Goal: Information Seeking & Learning: Learn about a topic

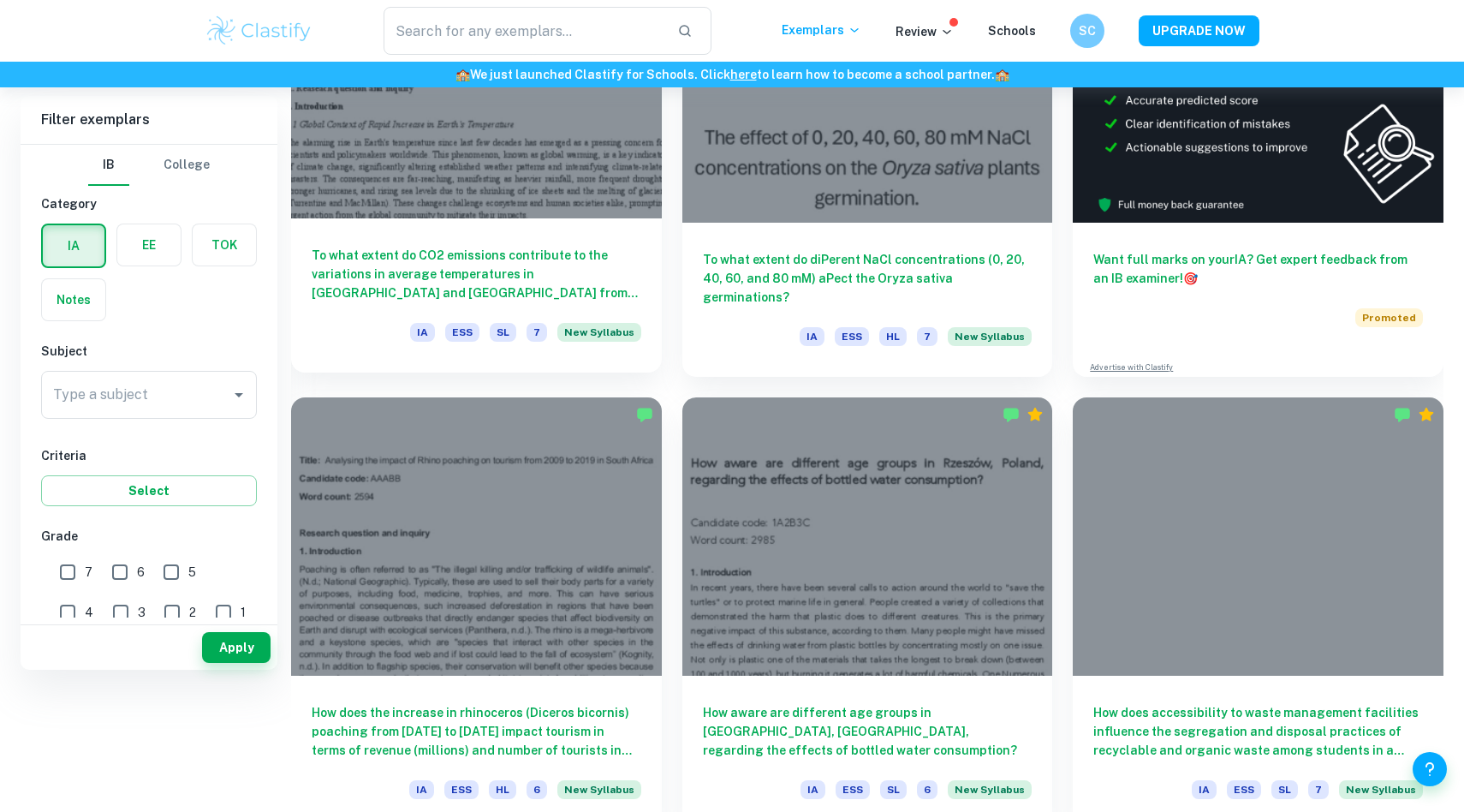
scroll to position [159, 0]
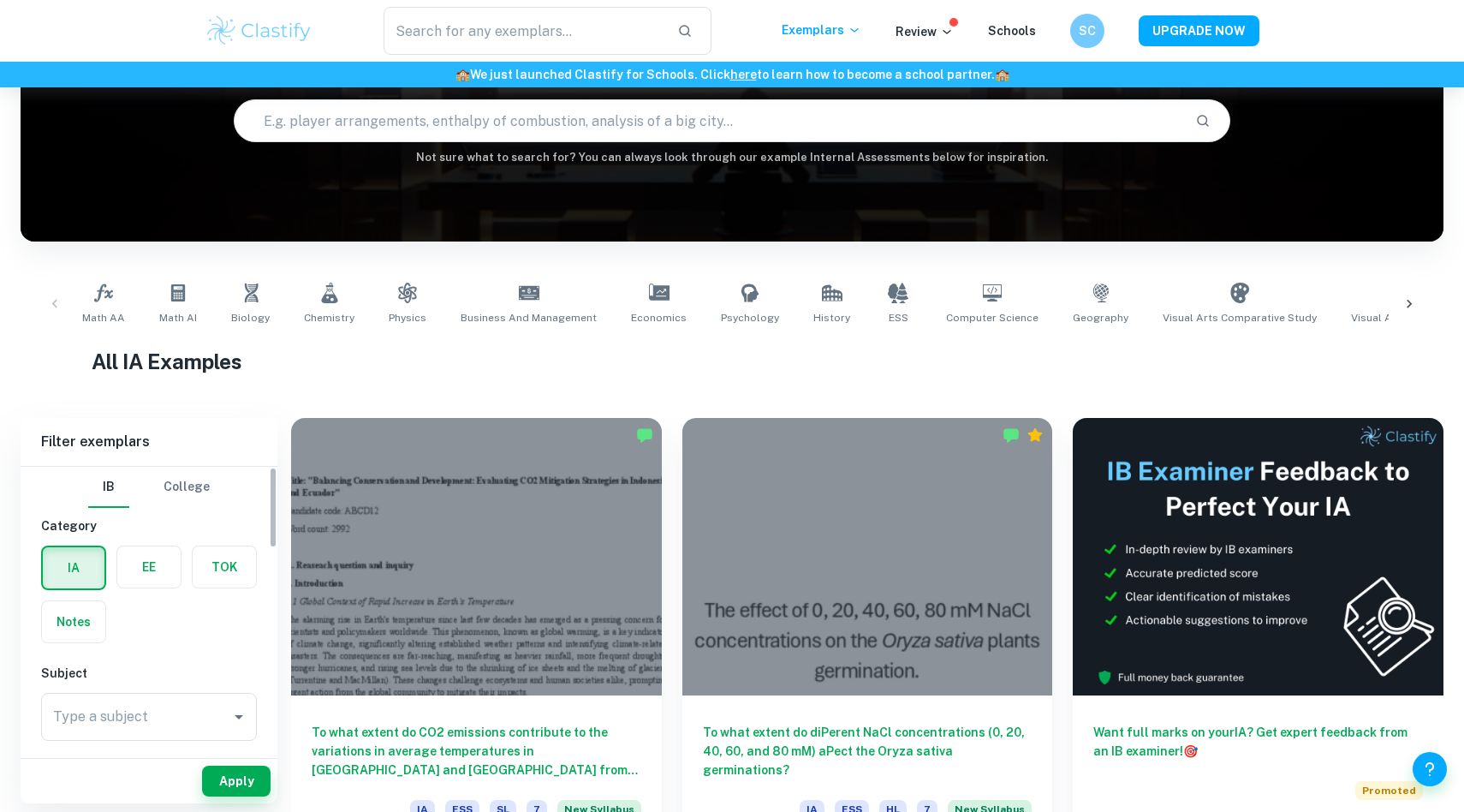
click at [146, 570] on label "button" at bounding box center [149, 567] width 63 height 41
click at [0, 0] on input "radio" at bounding box center [0, 0] width 0 height 0
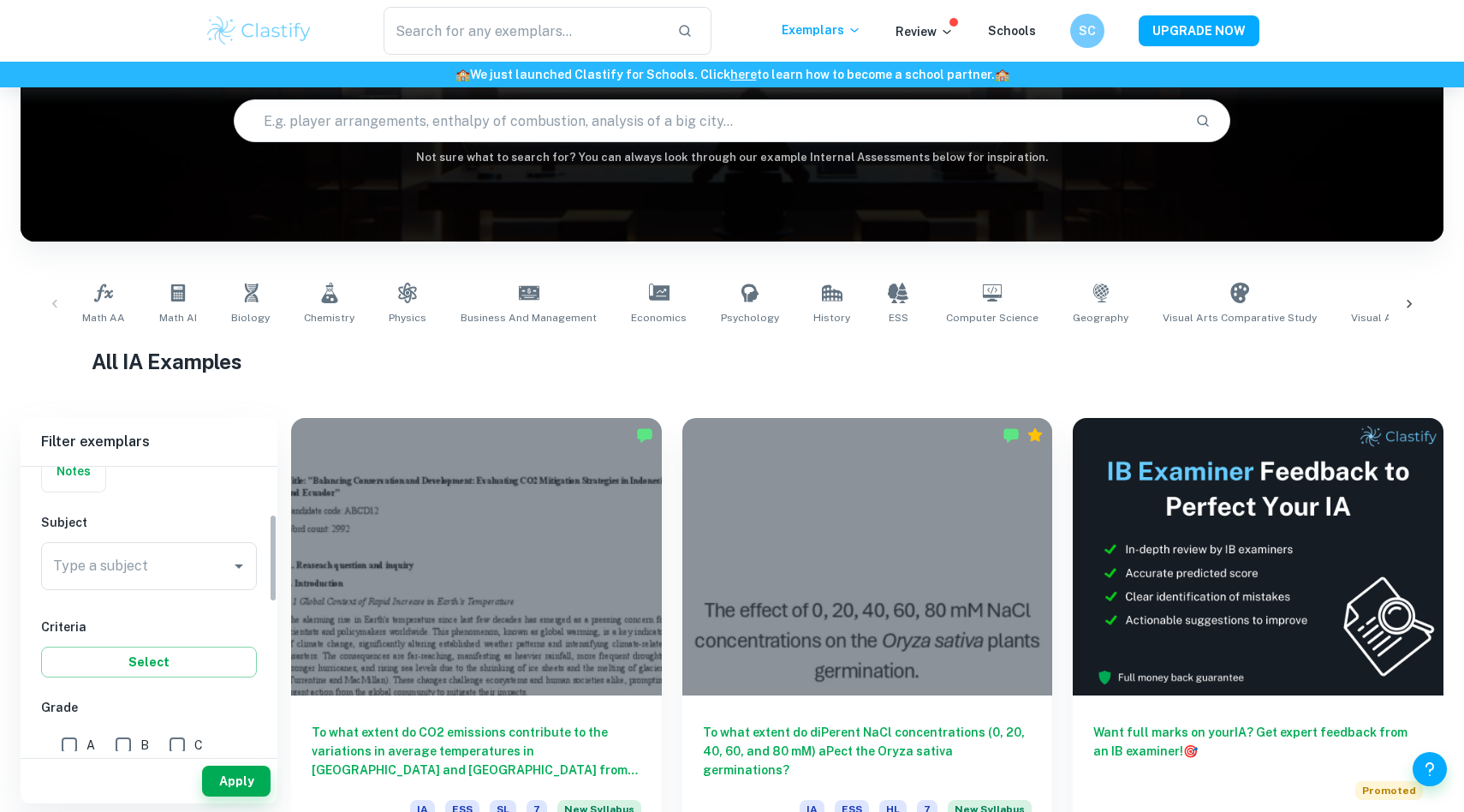
click at [107, 564] on input "Type a subject" at bounding box center [136, 566] width 174 height 33
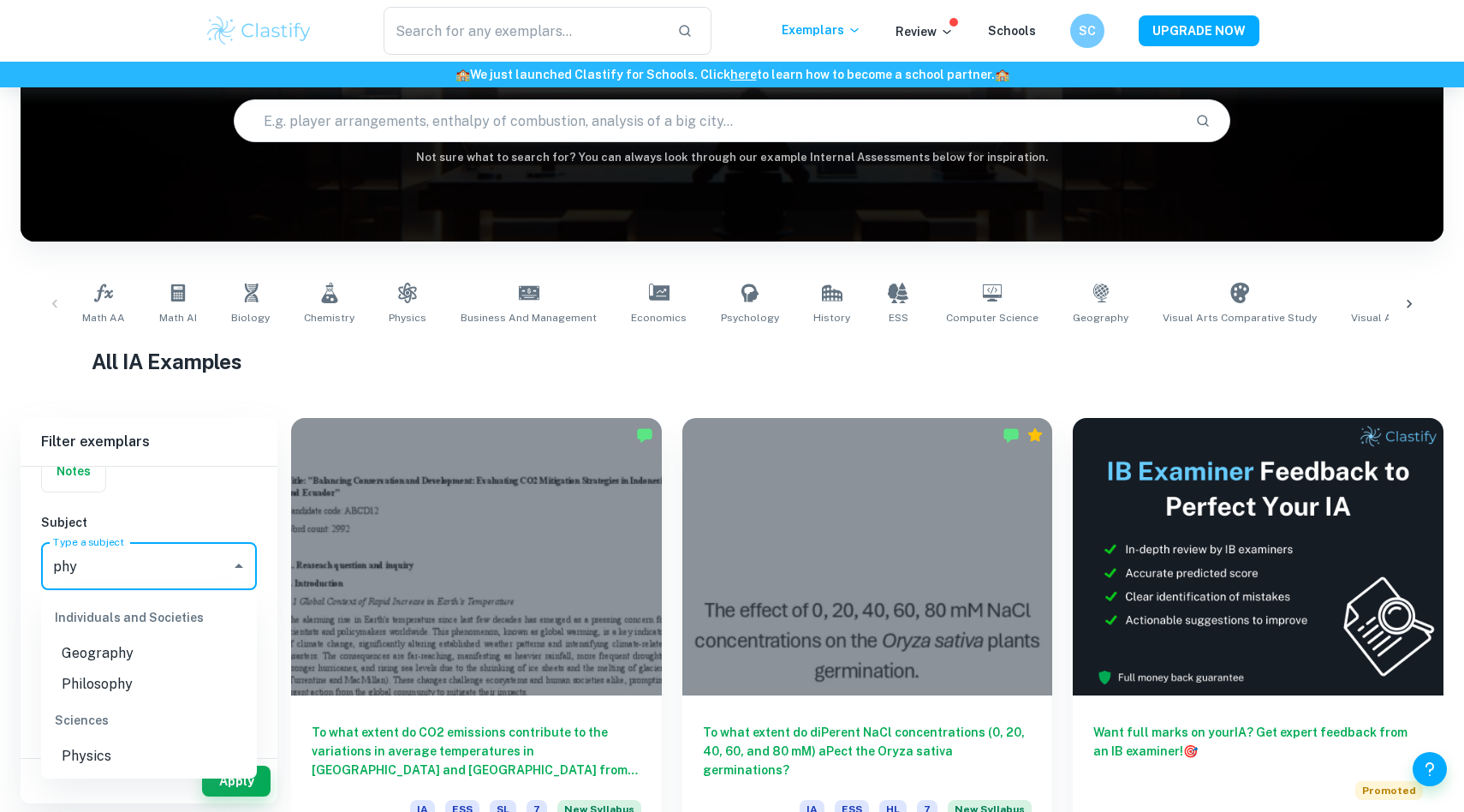
click at [89, 768] on li "Physics" at bounding box center [148, 756] width 215 height 31
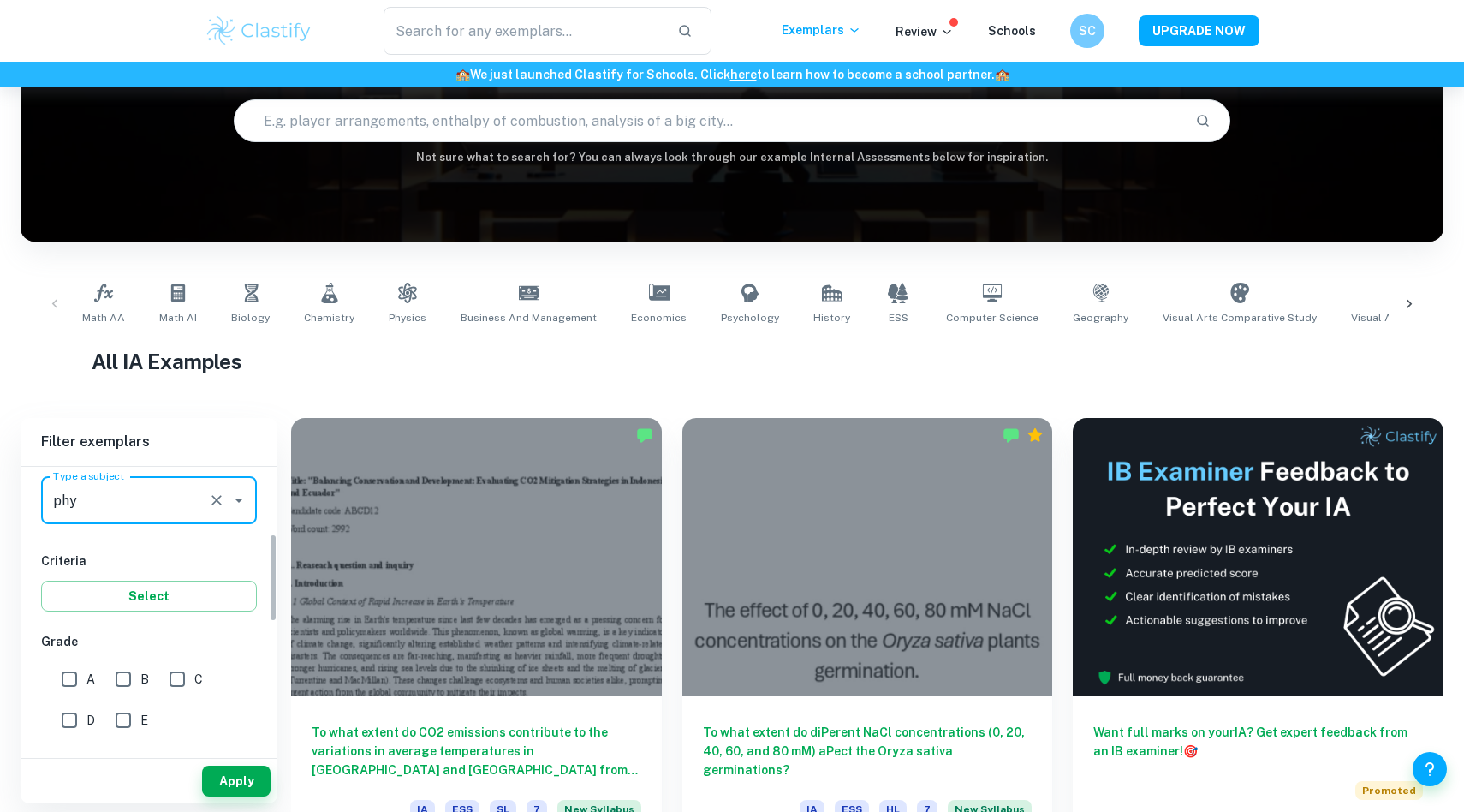
scroll to position [222, 0]
type input "Physics"
click at [70, 674] on input "A" at bounding box center [70, 674] width 34 height 34
checkbox input "true"
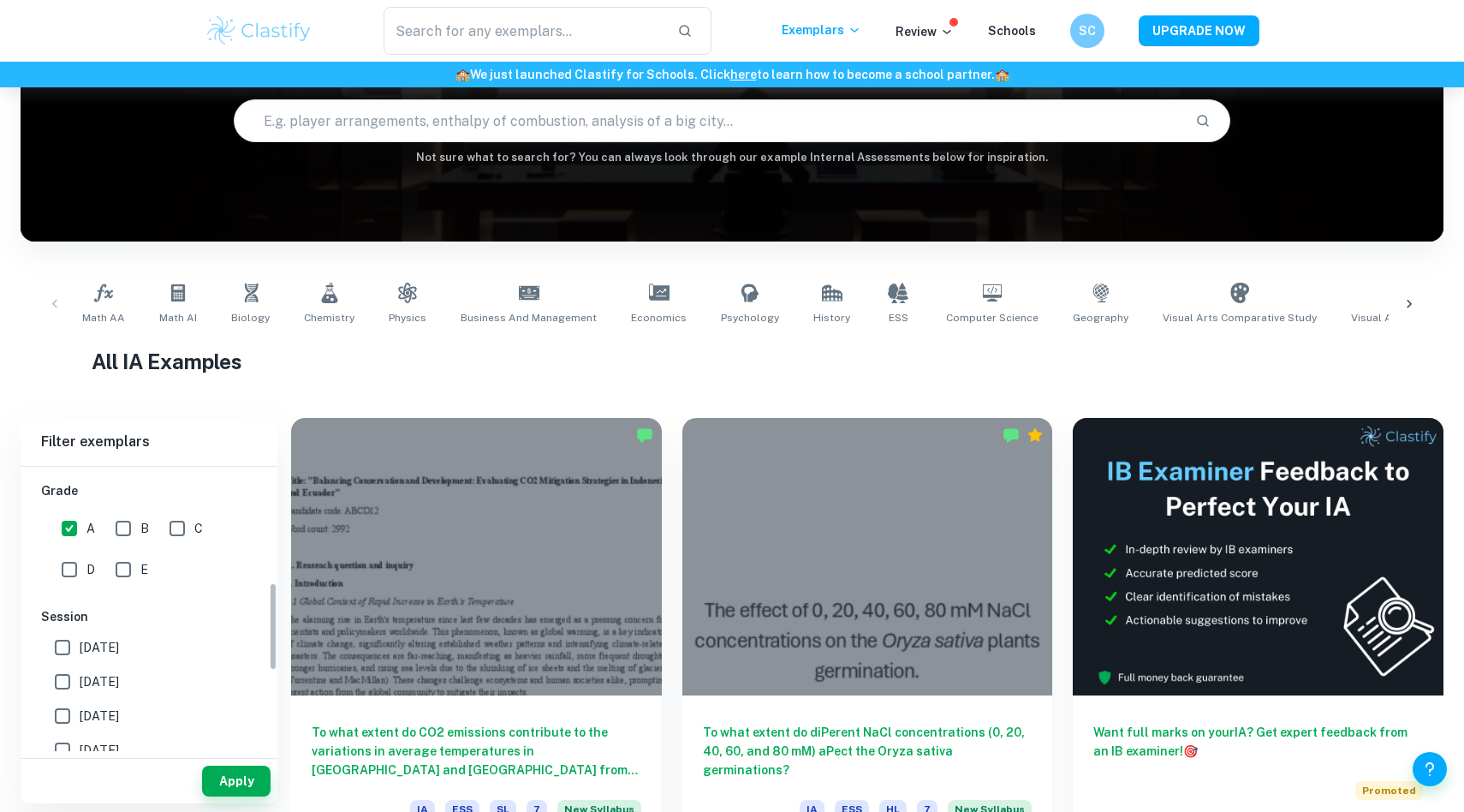
scroll to position [370, 0]
click at [67, 650] on input "[DATE]" at bounding box center [62, 645] width 34 height 34
click at [68, 651] on input "[DATE]" at bounding box center [62, 645] width 34 height 34
click at [68, 647] on input "[DATE]" at bounding box center [62, 645] width 34 height 34
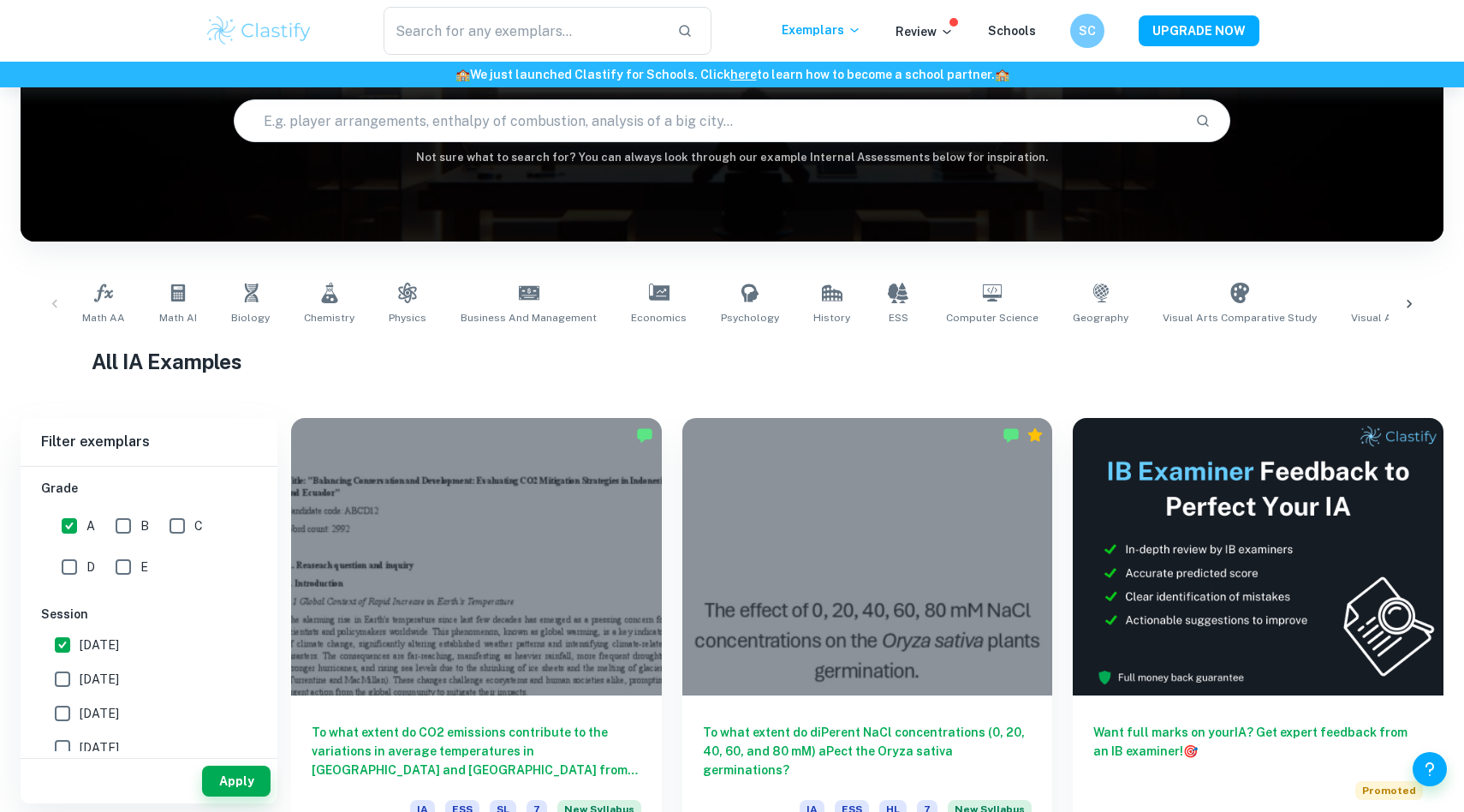
checkbox input "false"
click at [229, 790] on button "Apply" at bounding box center [236, 781] width 69 height 31
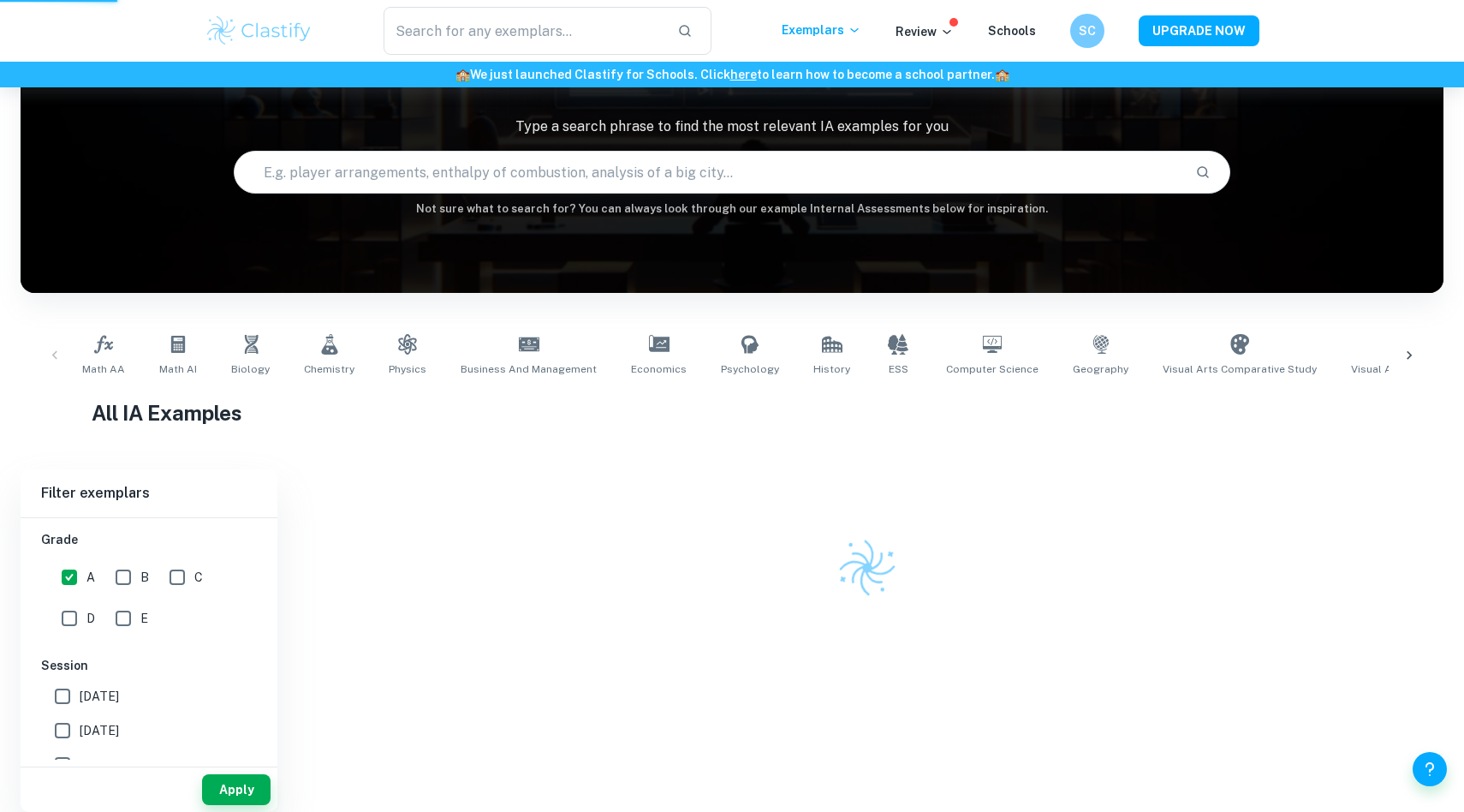
scroll to position [87, 0]
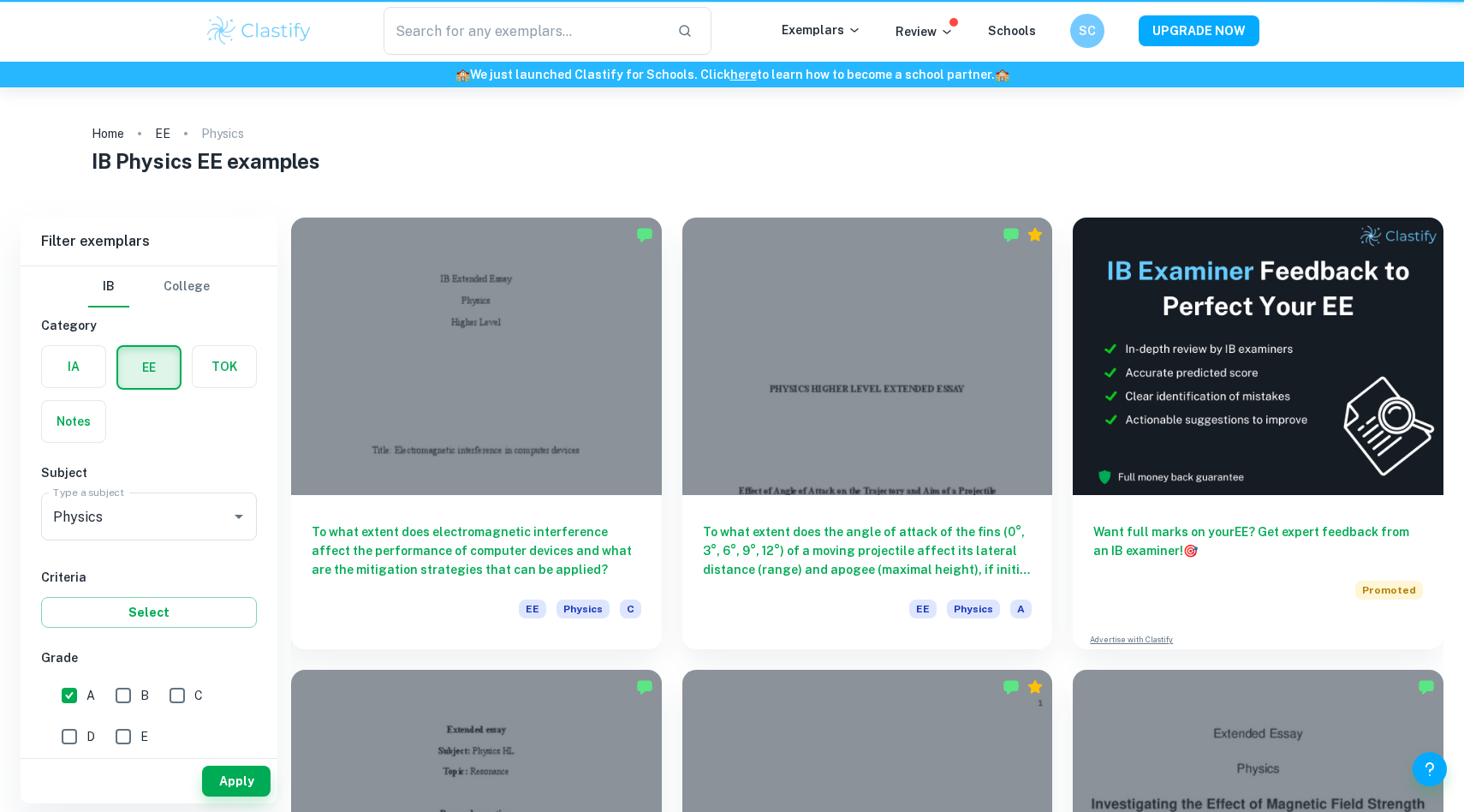
click at [229, 790] on button "Apply" at bounding box center [236, 781] width 69 height 31
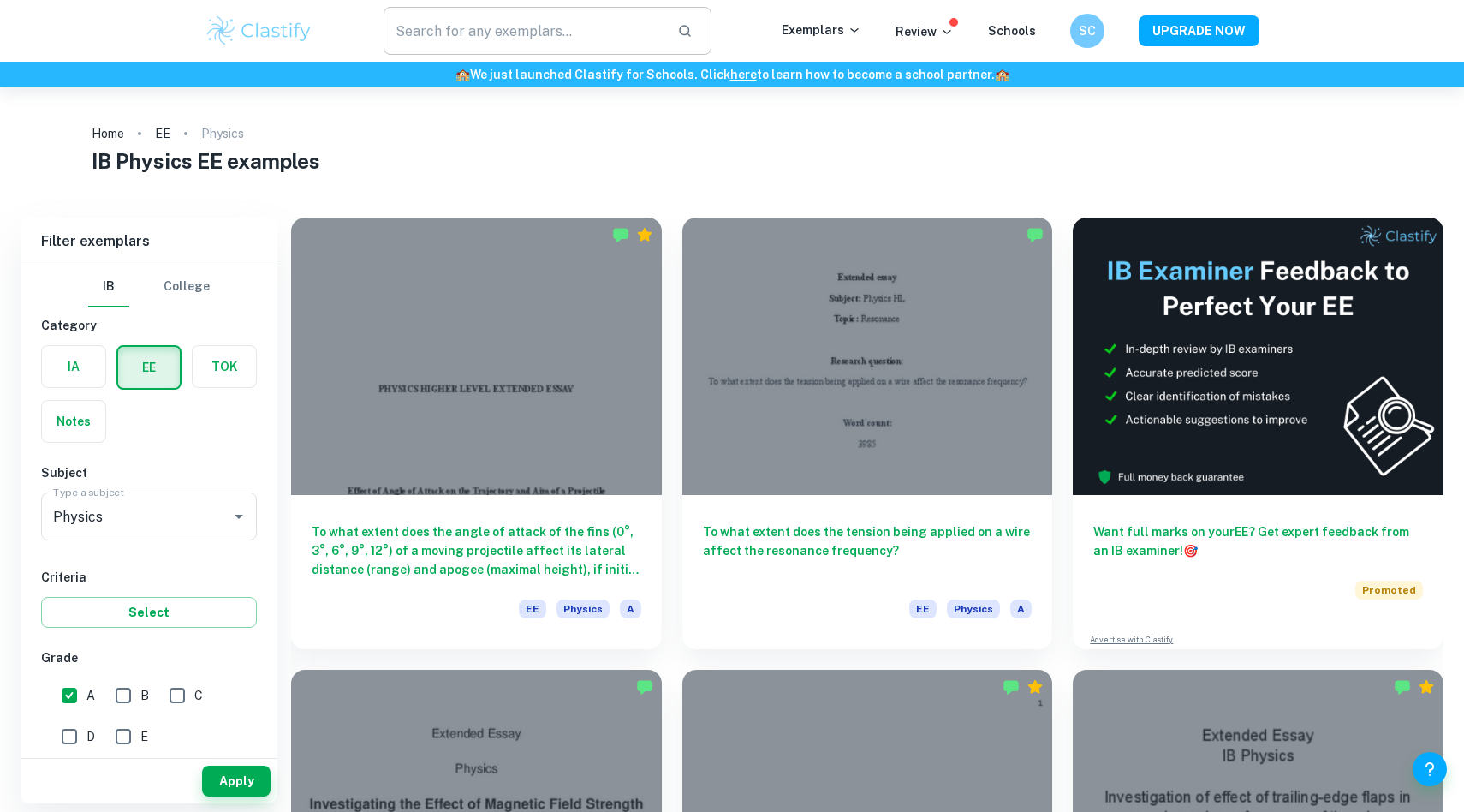
click at [576, 29] on input "text" at bounding box center [524, 31] width 280 height 48
type input "circular motion"
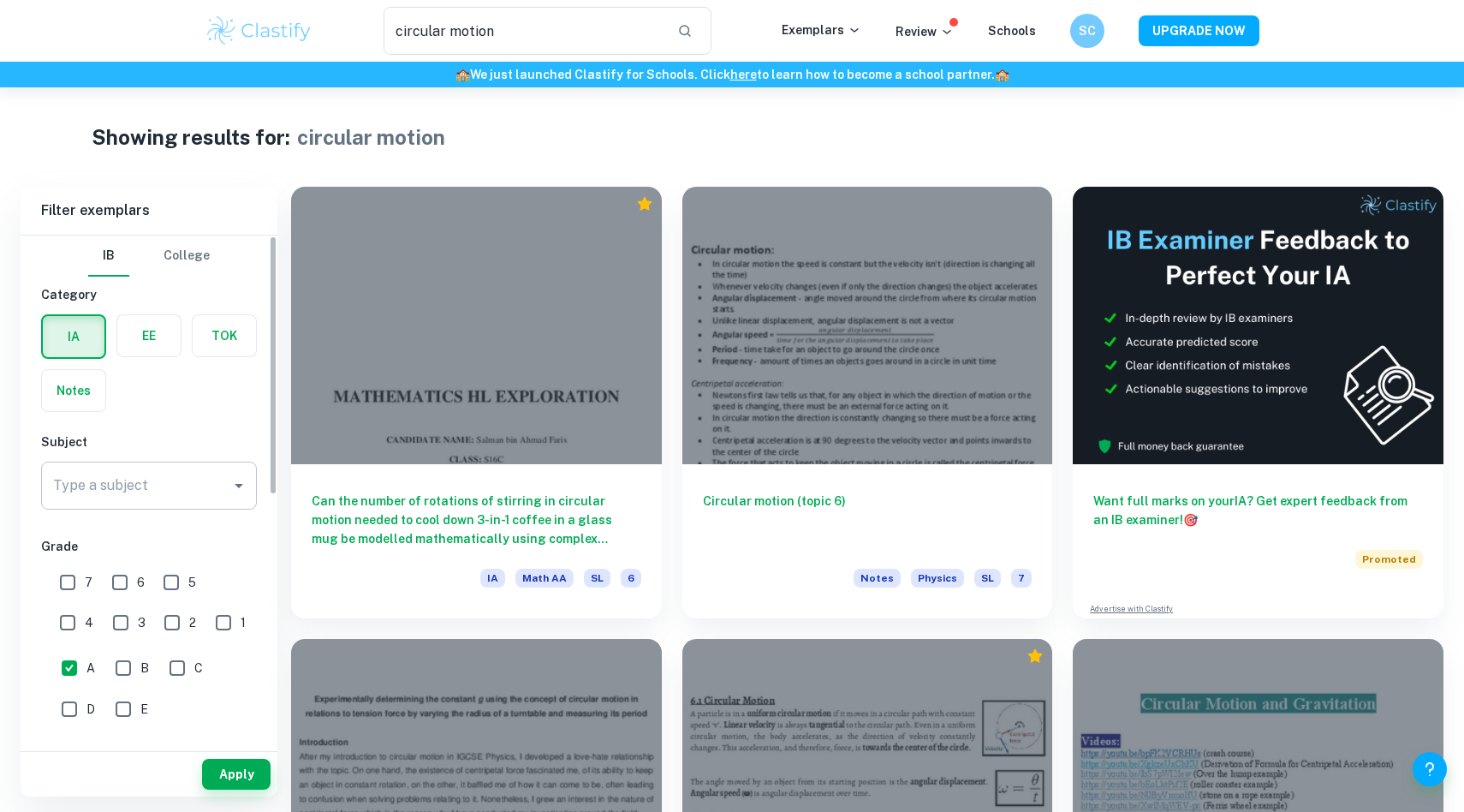
click at [158, 488] on input "Type a subject" at bounding box center [136, 485] width 174 height 33
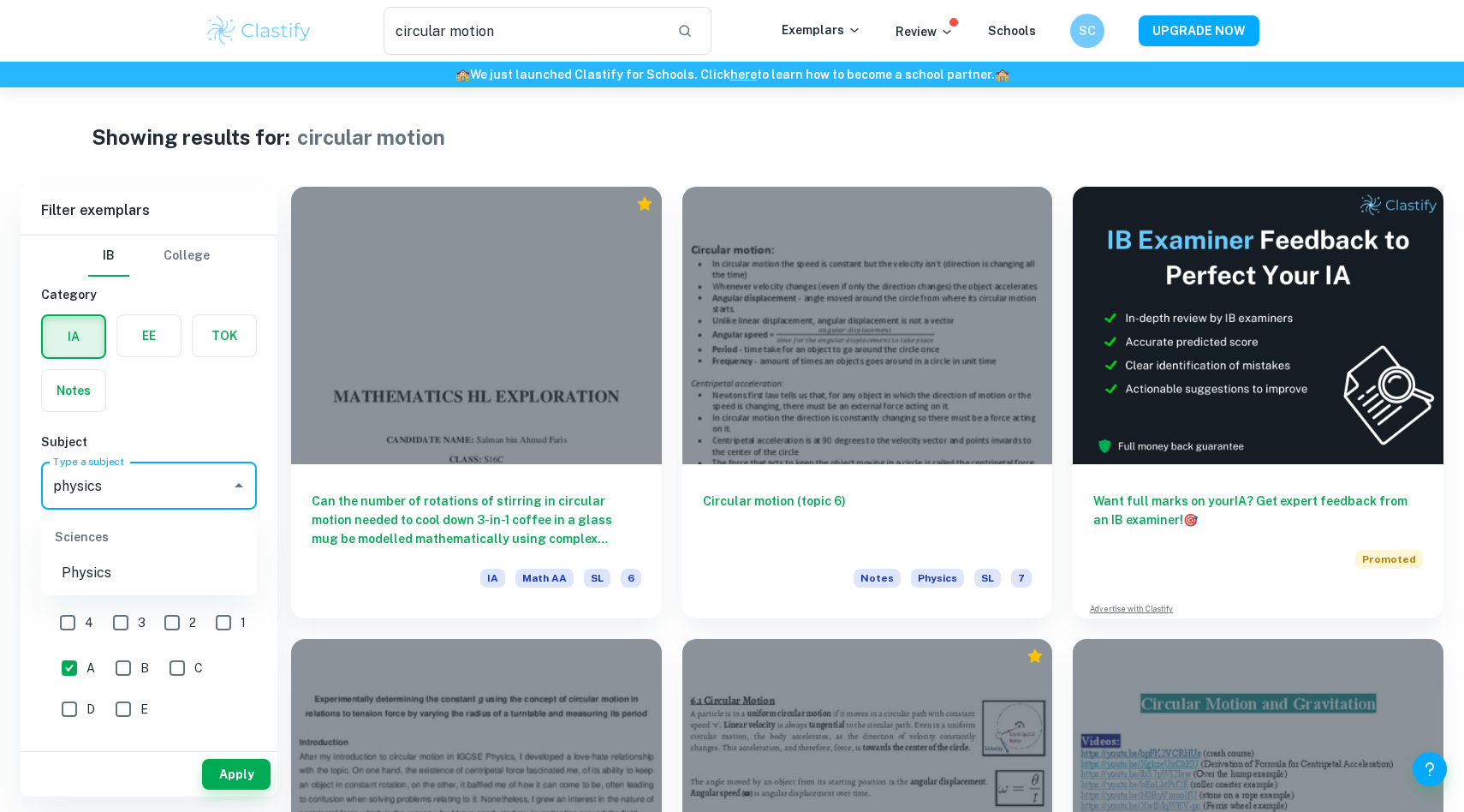
click at [165, 566] on li "Physics" at bounding box center [148, 573] width 215 height 31
type input "Physics"
click at [231, 768] on button "Apply" at bounding box center [236, 774] width 69 height 31
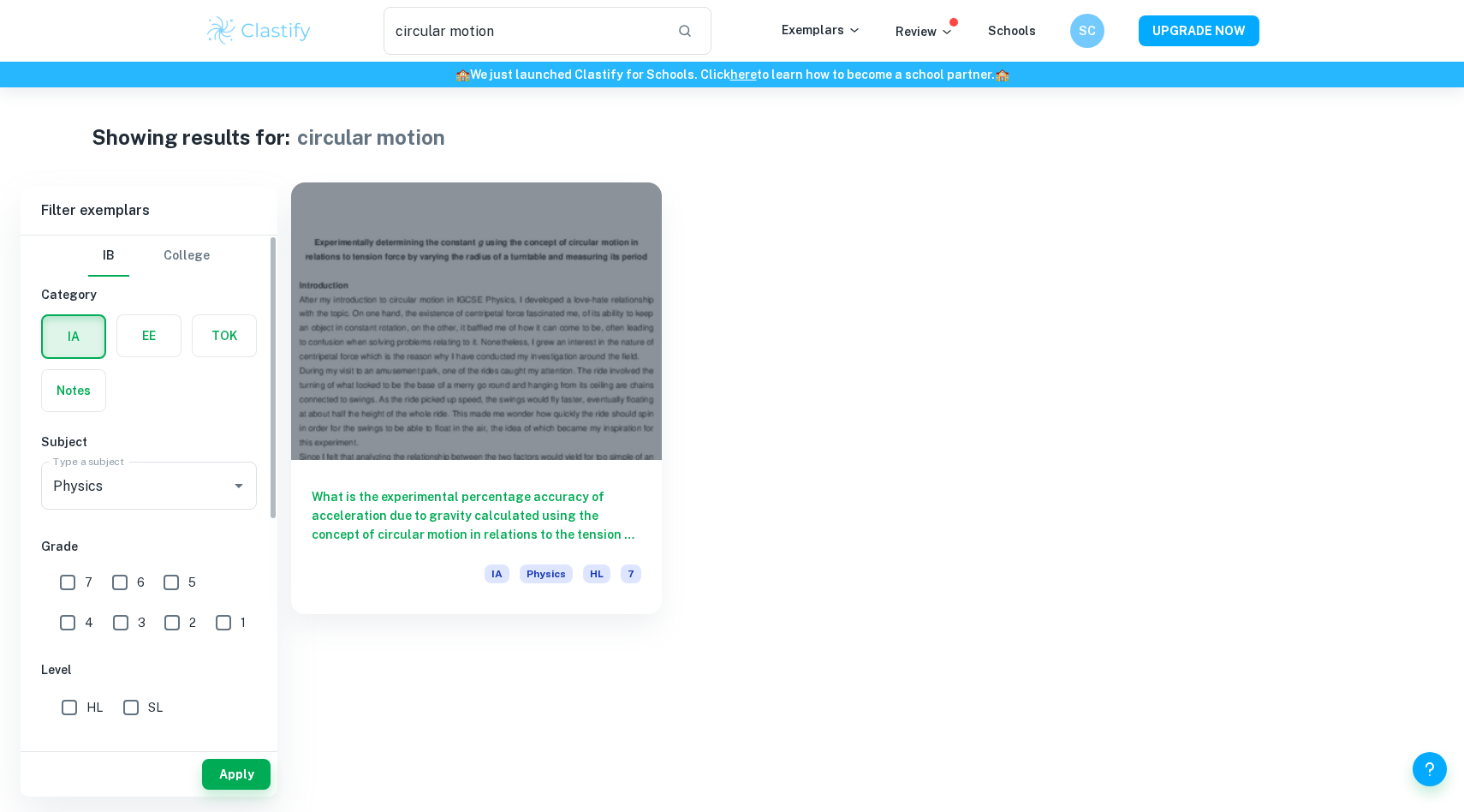
click at [469, 527] on h6 "What is the experimental percentage accuracy of acceleration due to gravity cal…" at bounding box center [477, 515] width 329 height 56
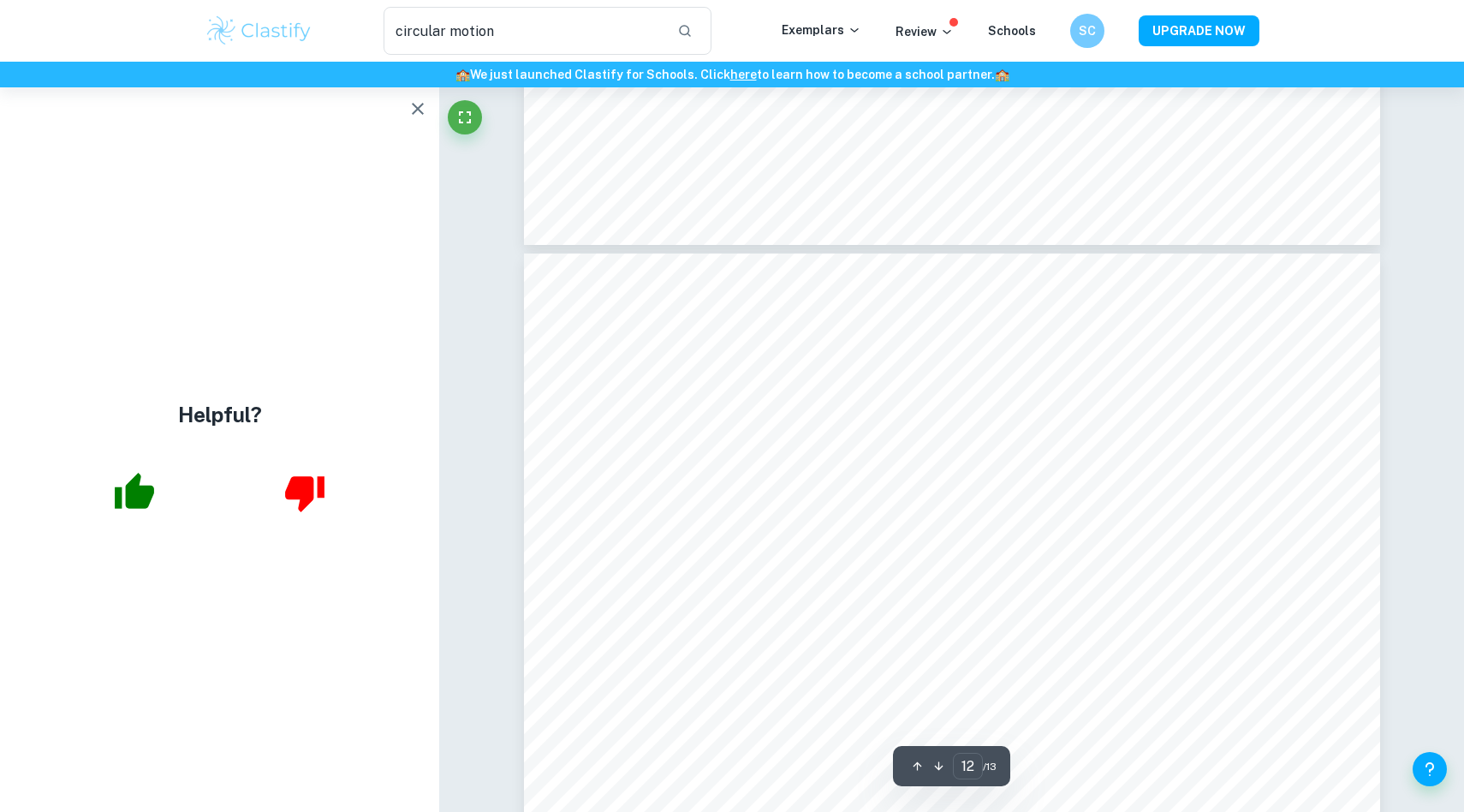
scroll to position [13632, 0]
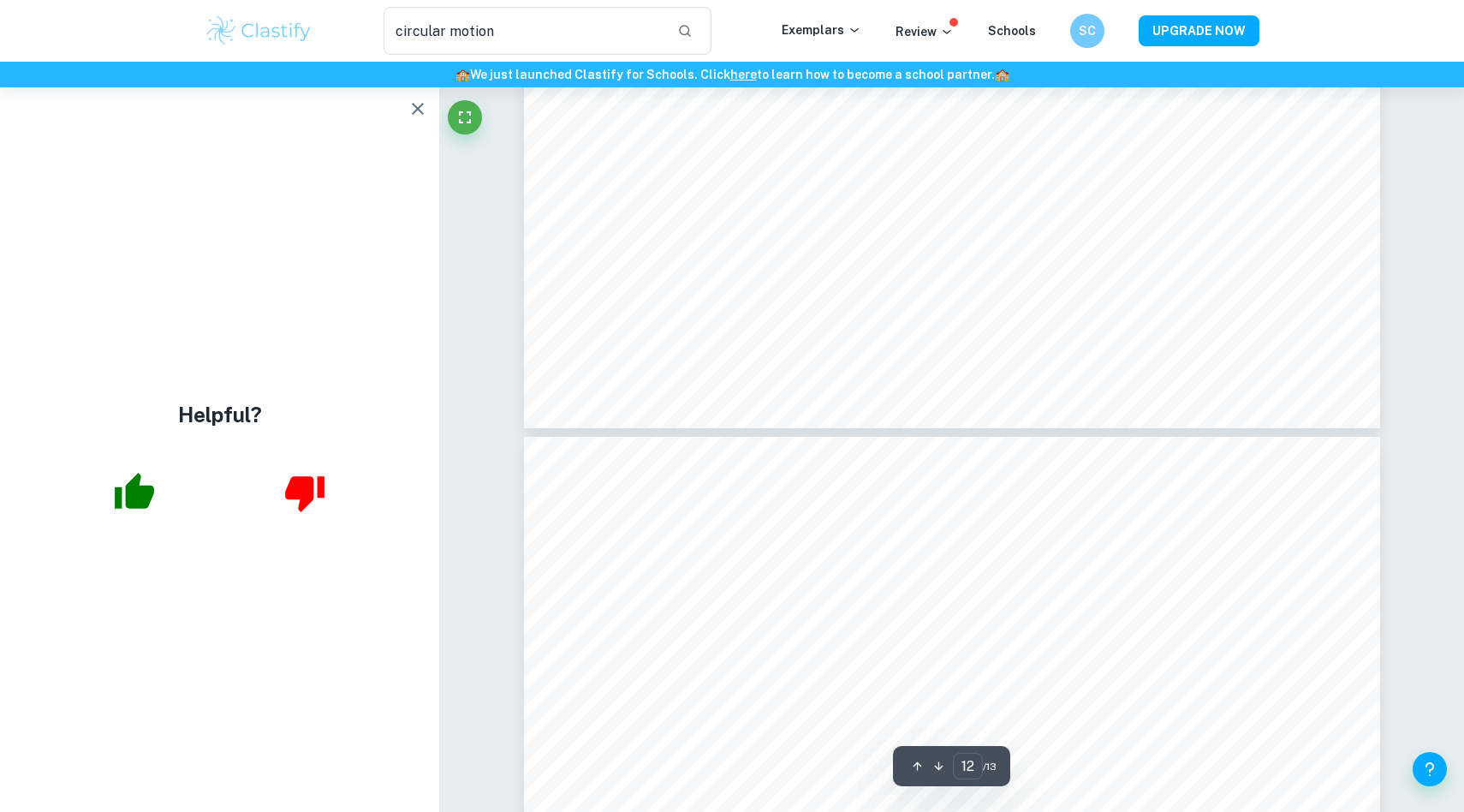
type input "13"
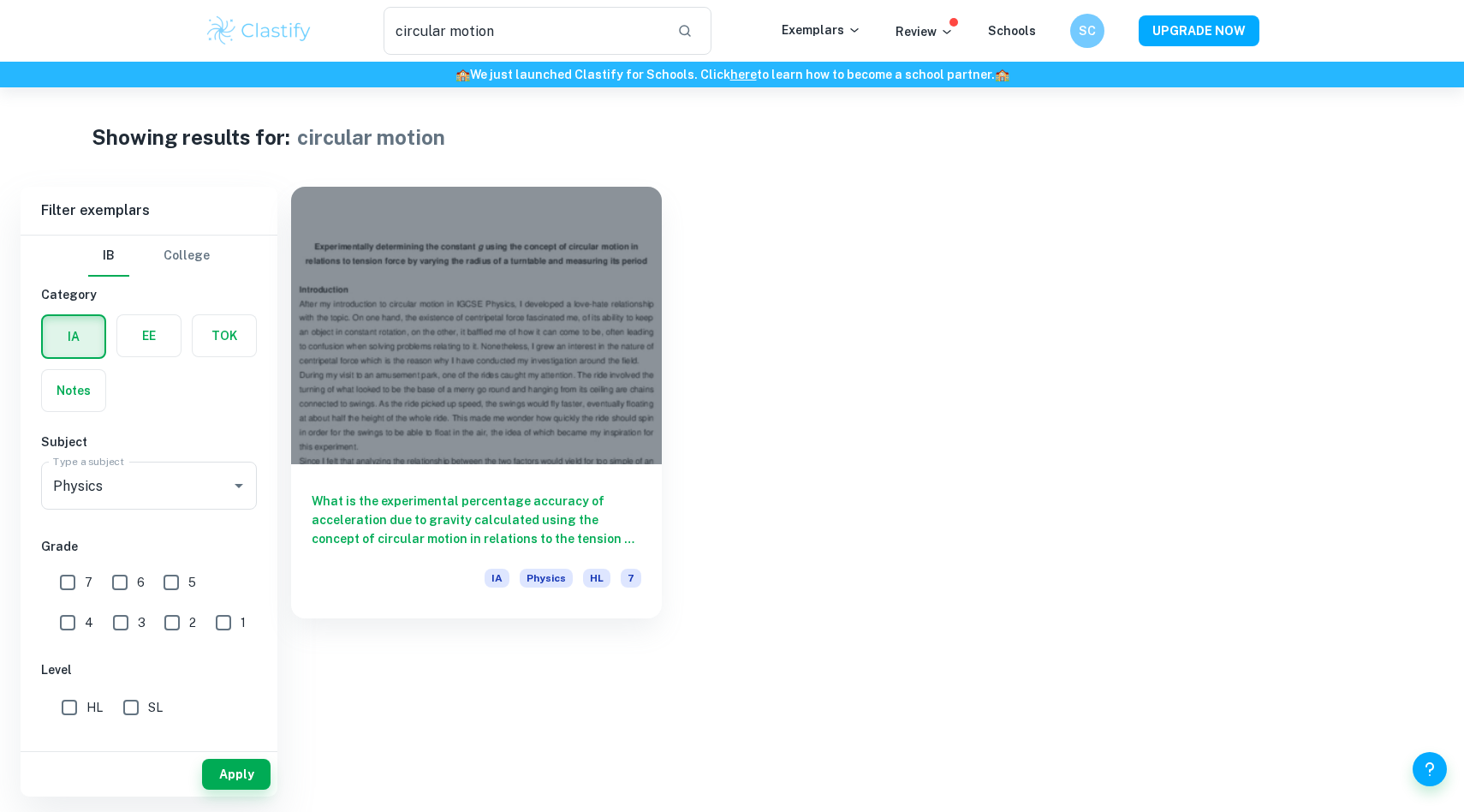
click at [150, 333] on label "button" at bounding box center [149, 335] width 63 height 41
click at [0, 0] on input "radio" at bounding box center [0, 0] width 0 height 0
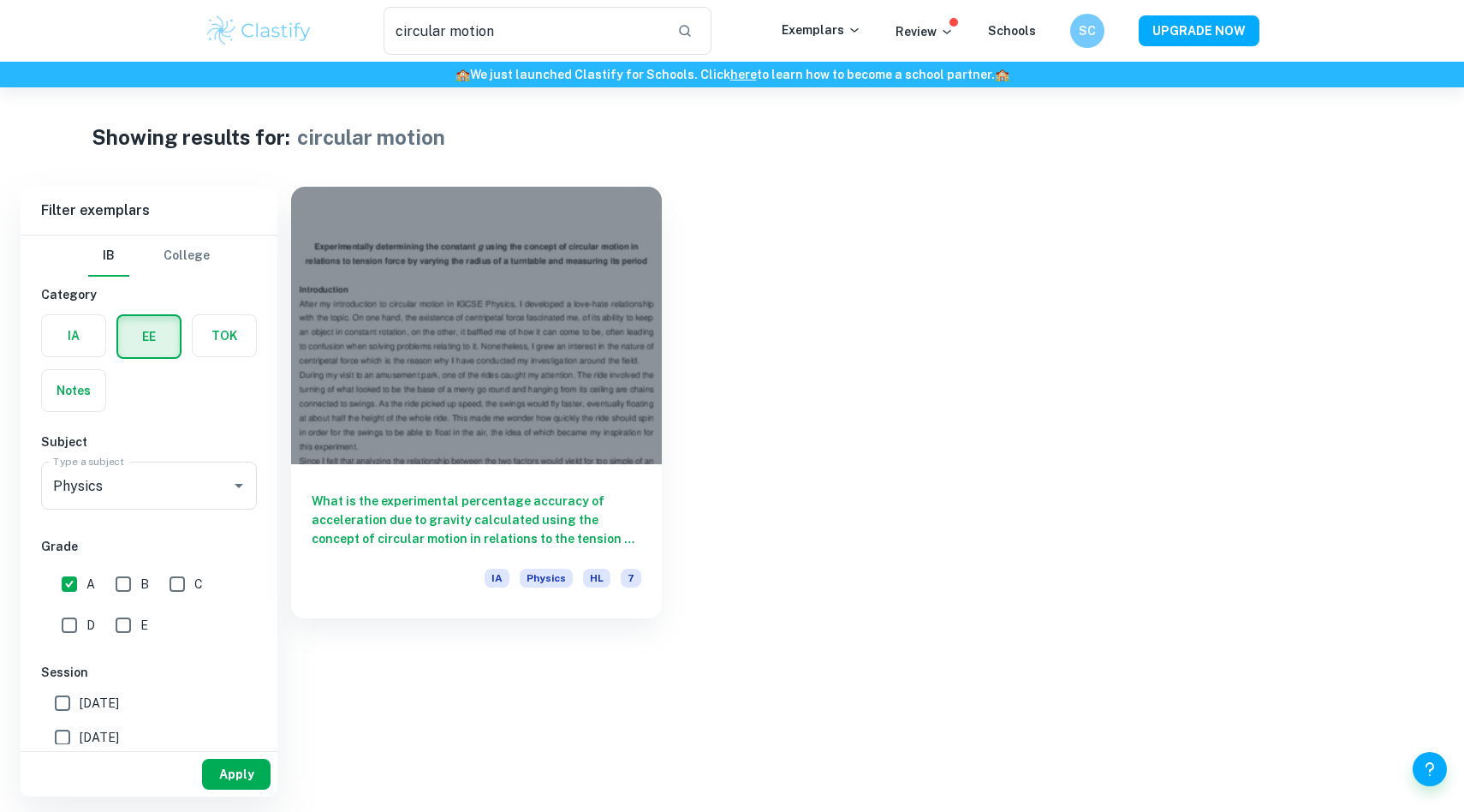
click at [233, 776] on button "Apply" at bounding box center [236, 774] width 69 height 31
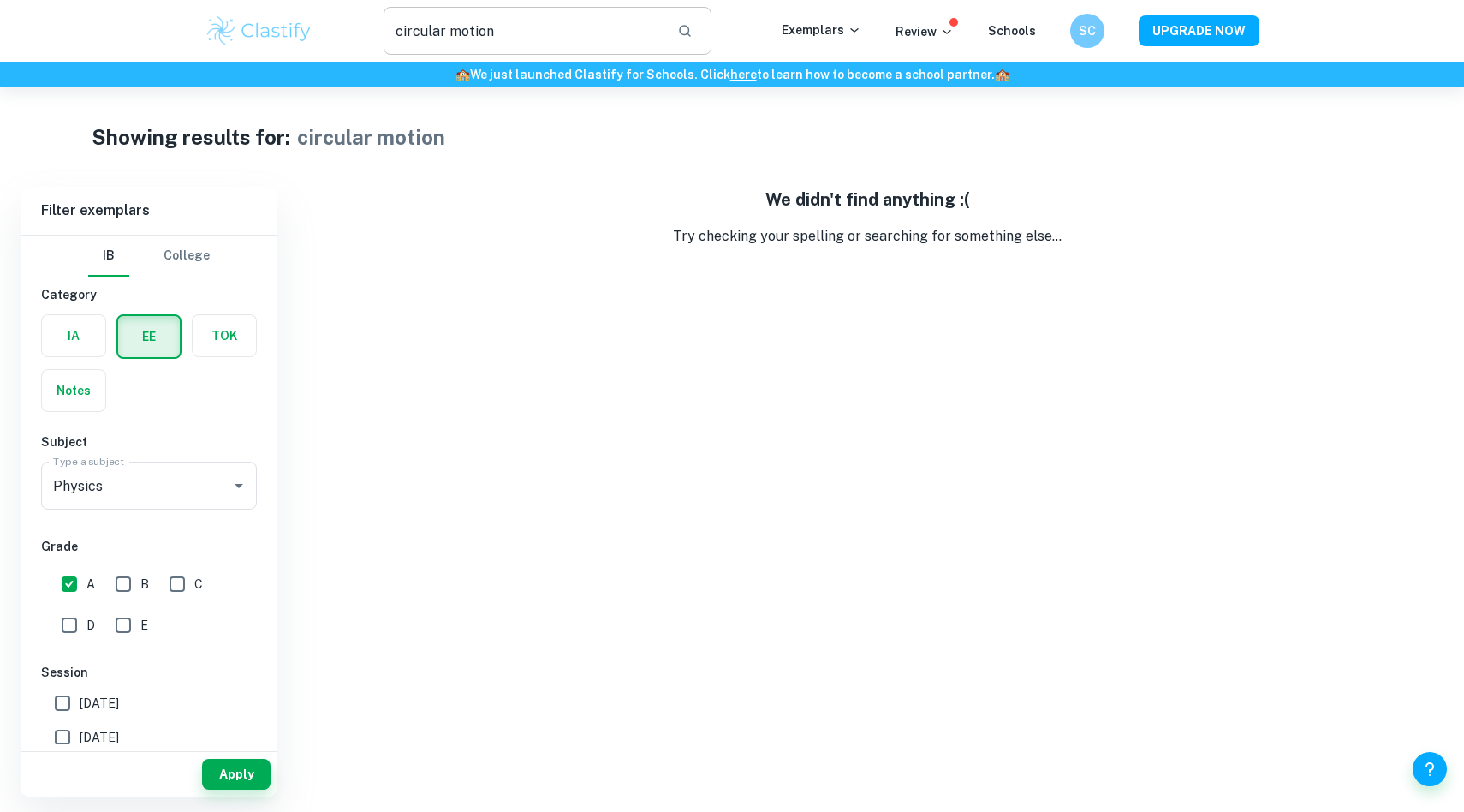
click at [539, 39] on input "circular motion" at bounding box center [524, 31] width 280 height 48
drag, startPoint x: 505, startPoint y: 31, endPoint x: 417, endPoint y: 31, distance: 88.0
click at [417, 31] on input "circular motion" at bounding box center [524, 31] width 280 height 48
type input "circle"
click at [527, 23] on input "circle" at bounding box center [524, 31] width 280 height 48
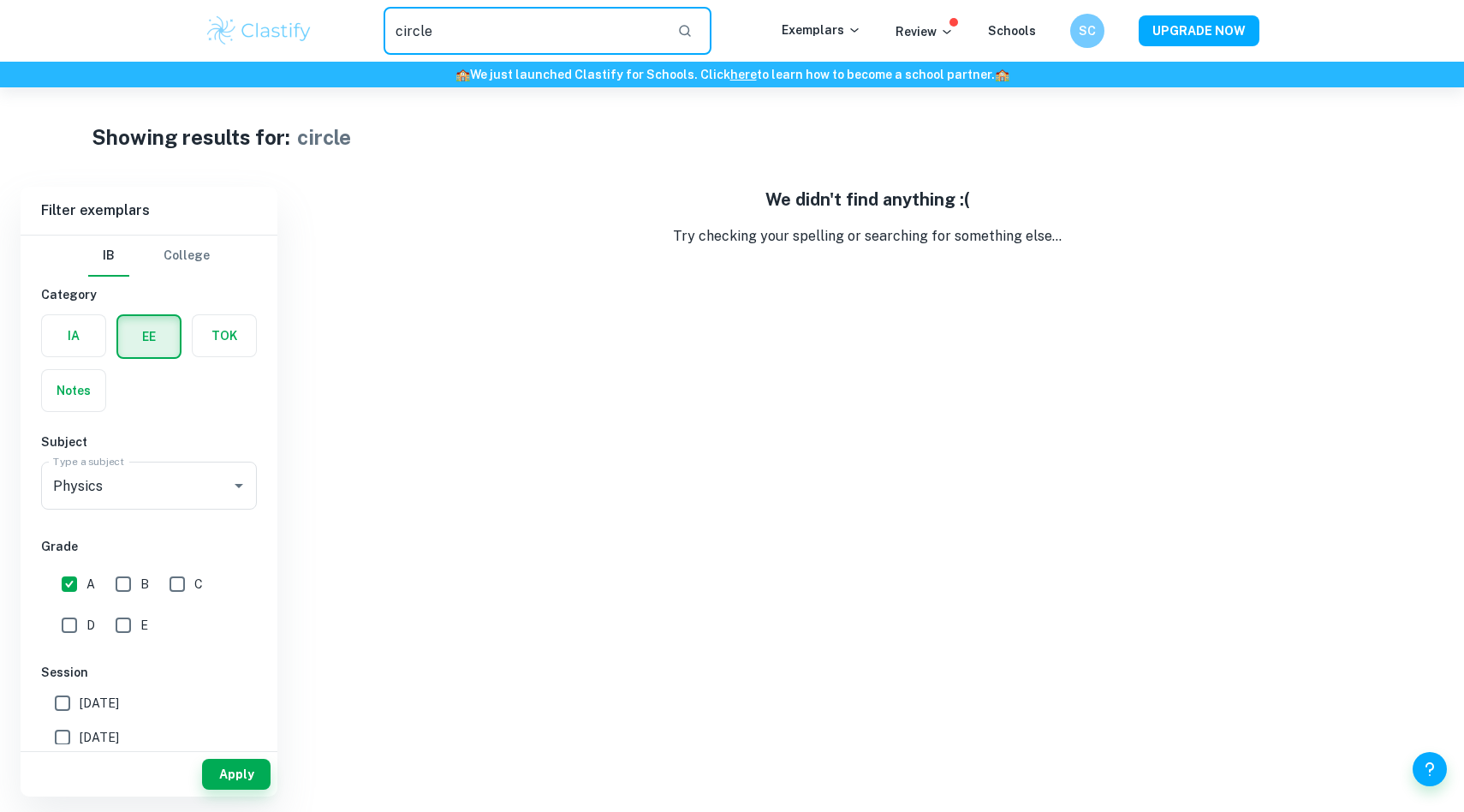
drag, startPoint x: 452, startPoint y: 40, endPoint x: 358, endPoint y: 36, distance: 94.1
click at [358, 36] on div "circle ​" at bounding box center [547, 31] width 468 height 48
type input "force"
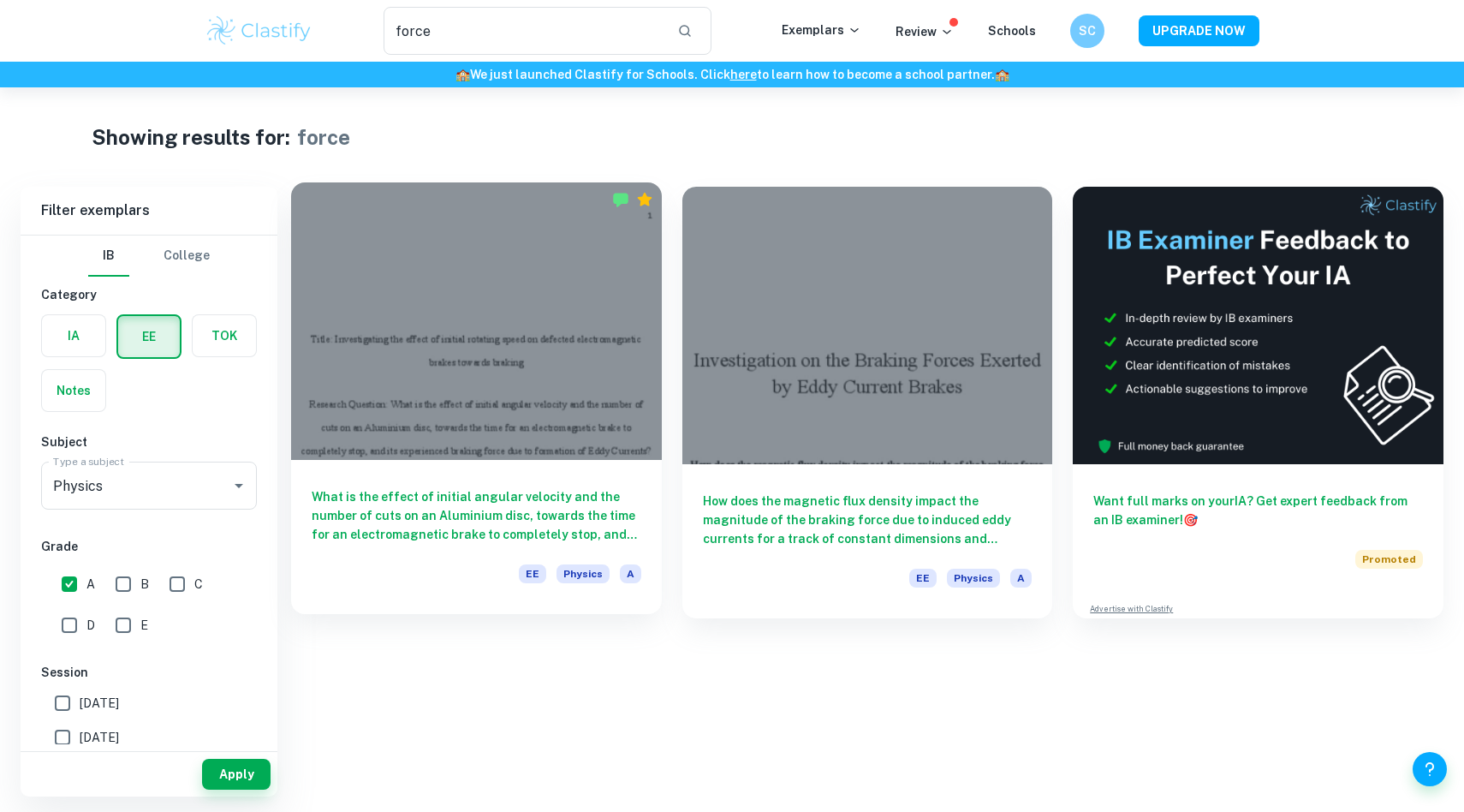
click at [539, 487] on h6 "What is the effect of initial angular velocity and the number of cuts on an Alu…" at bounding box center [477, 515] width 329 height 56
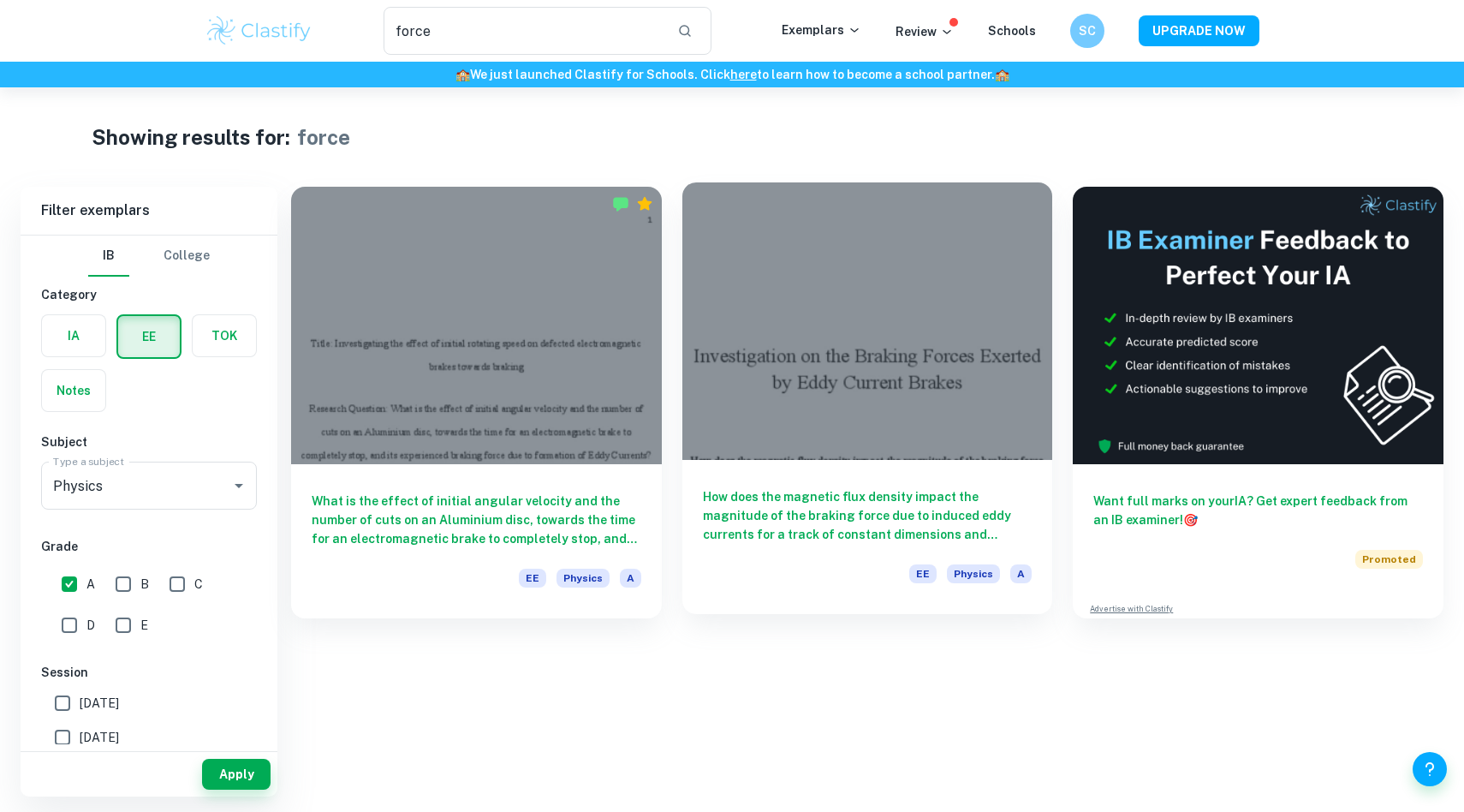
click at [842, 517] on h6 "How does the magnetic flux density impact the magnitude of the braking force du…" at bounding box center [867, 515] width 329 height 56
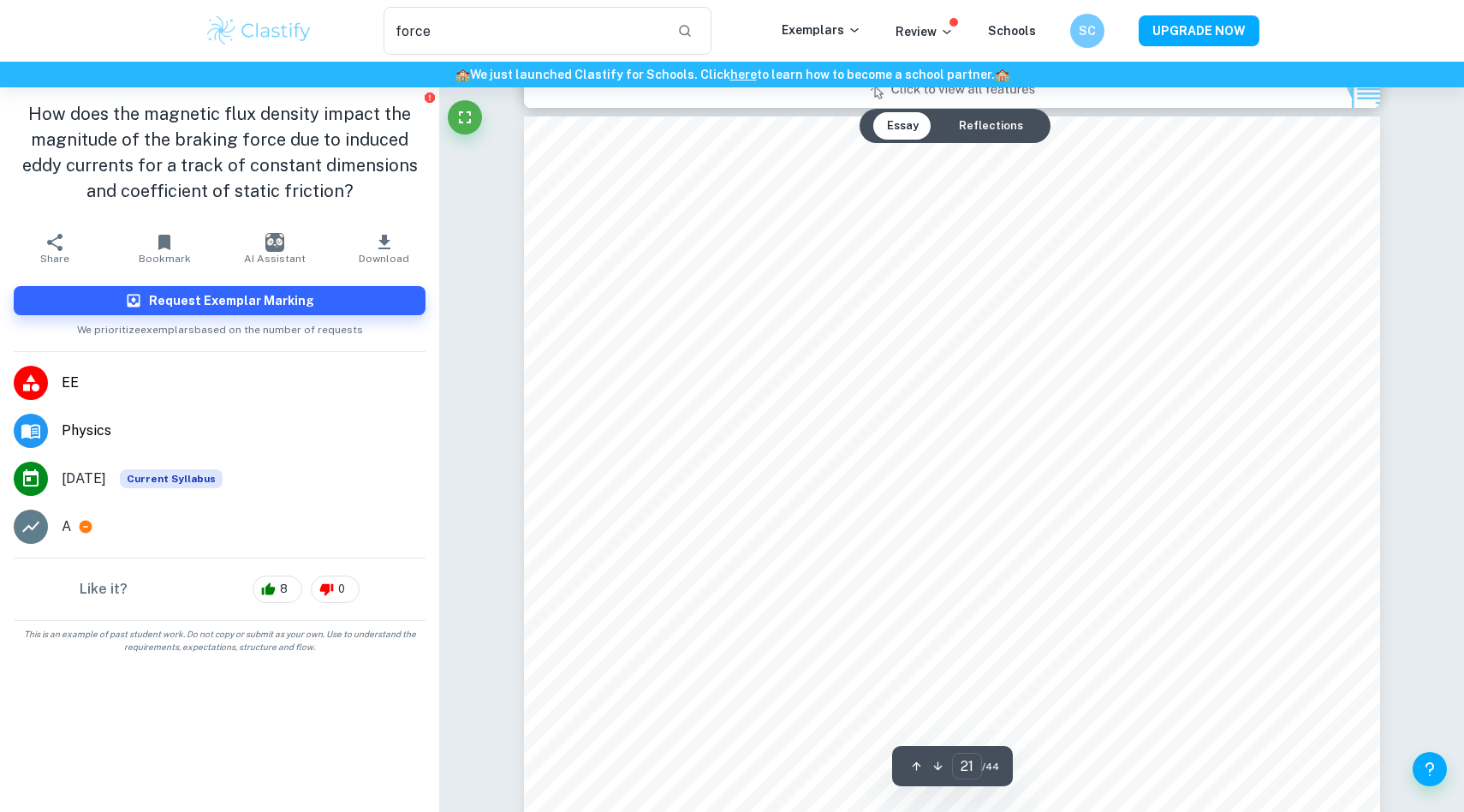
scroll to position [22890, 0]
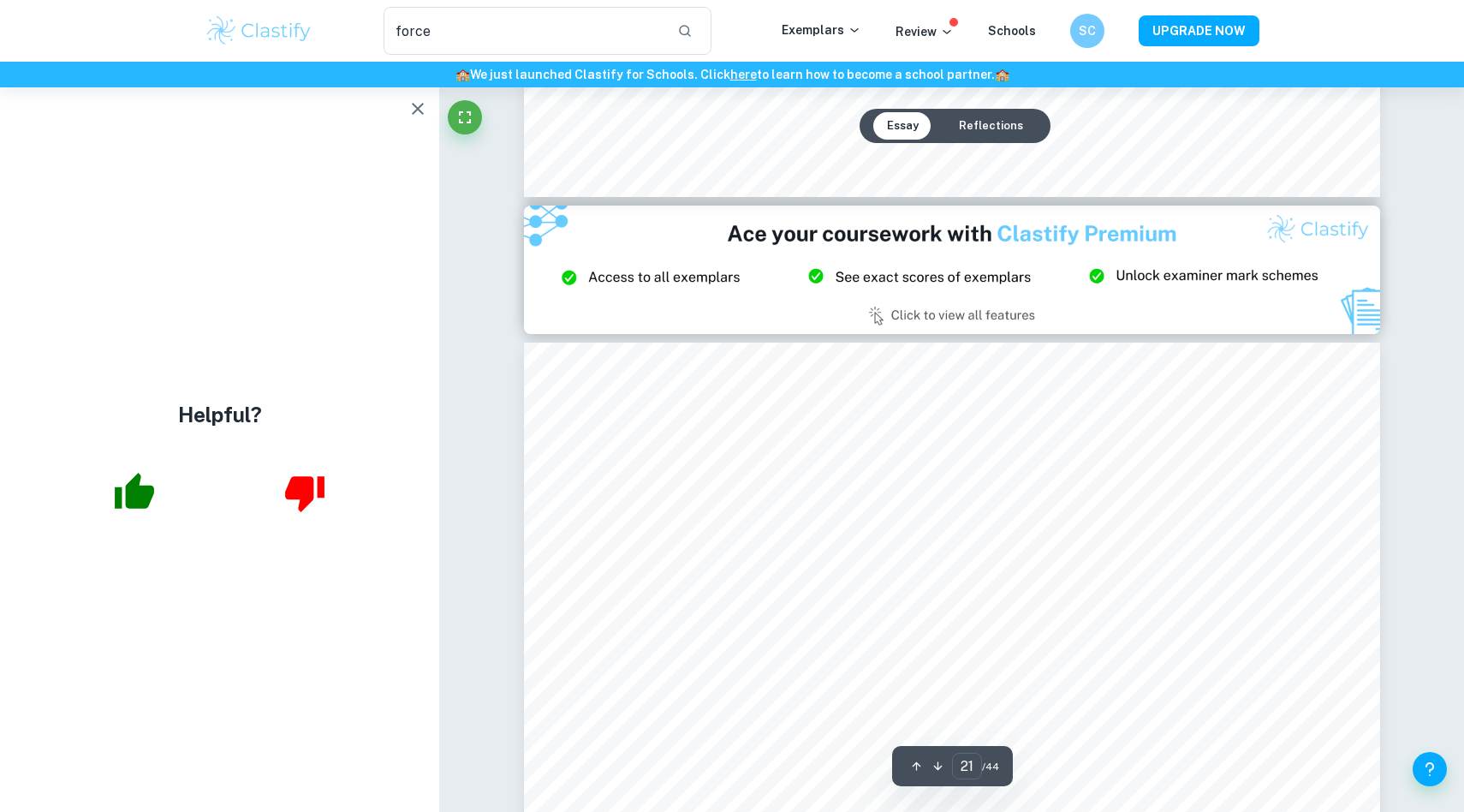
type input "20"
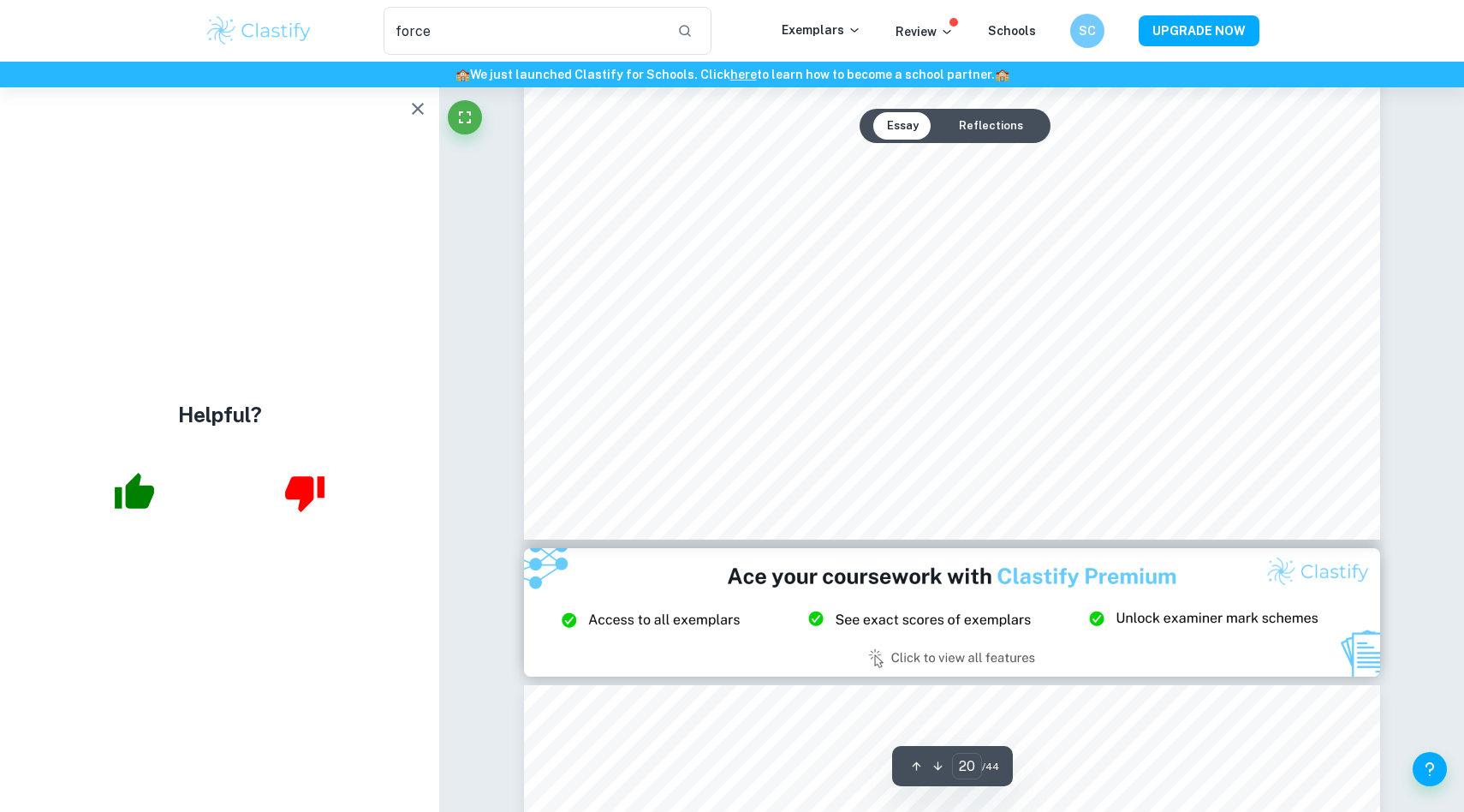
scroll to position [22435, 0]
